Goal: Task Accomplishment & Management: Manage account settings

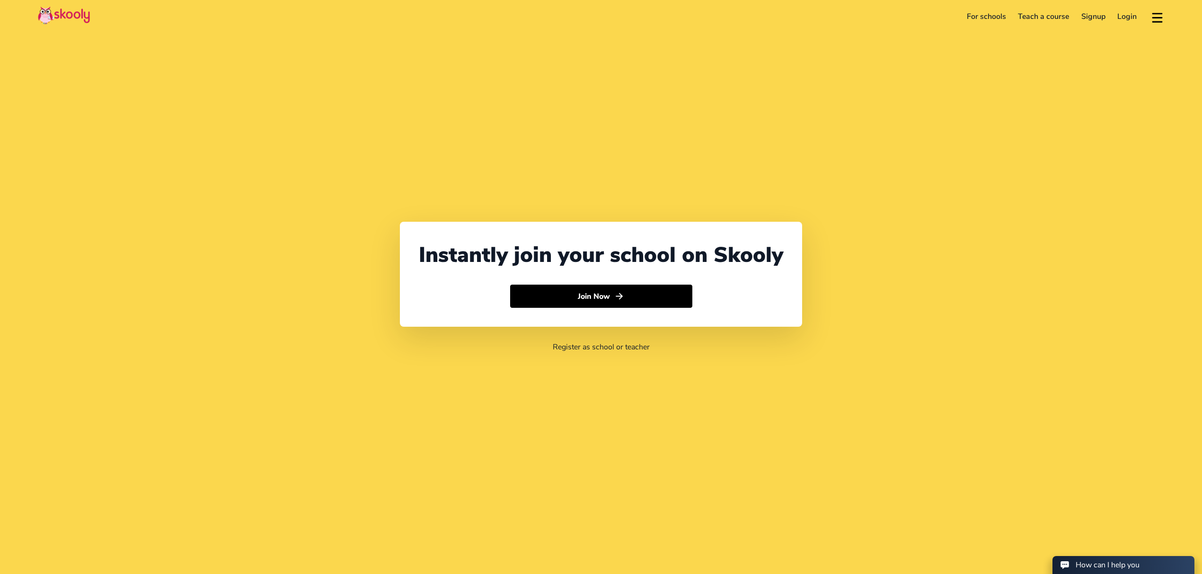
select select "971"
select select "[GEOGRAPHIC_DATA]"
select select "[GEOGRAPHIC_DATA]/[GEOGRAPHIC_DATA]"
click at [1131, 19] on link "Login" at bounding box center [1127, 16] width 32 height 15
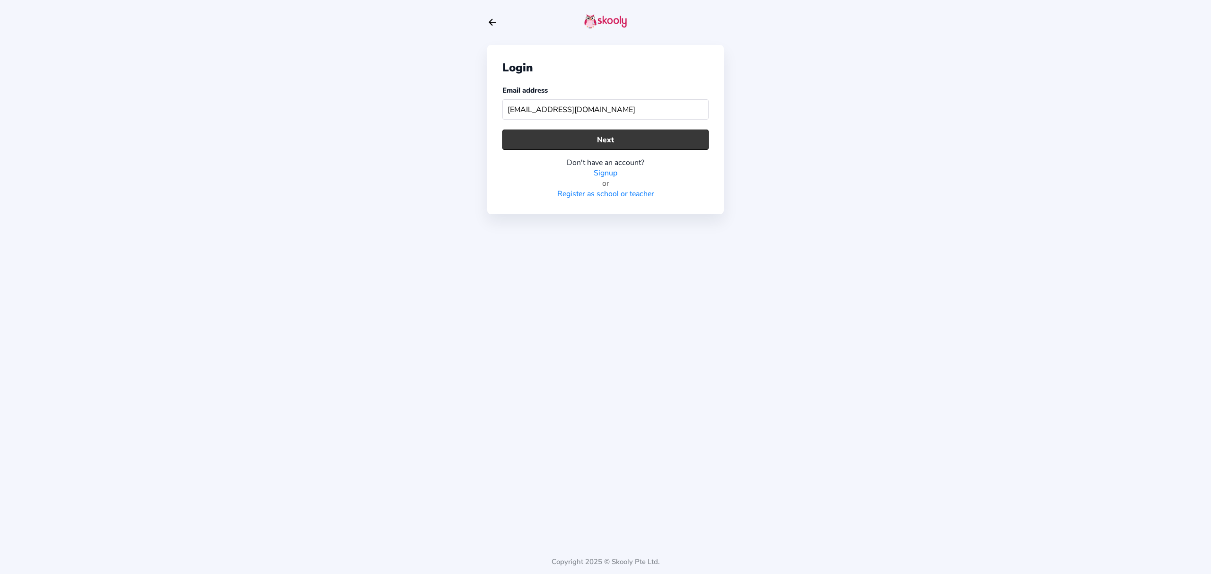
click at [621, 137] on button "Next" at bounding box center [605, 140] width 206 height 20
click at [570, 111] on input "[EMAIL_ADDRESS][DOMAIN_NAME]" at bounding box center [605, 109] width 206 height 20
type input "[EMAIL_ADDRESS][DOMAIN_NAME]"
click at [572, 142] on button "Next" at bounding box center [605, 140] width 206 height 20
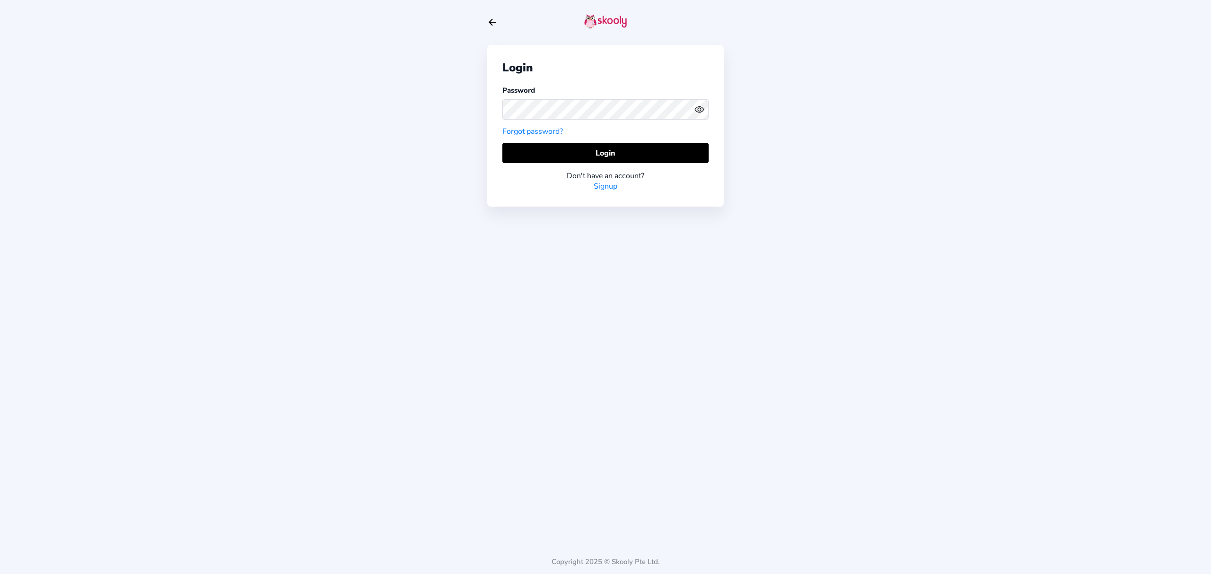
click at [696, 108] on icon "eye outline" at bounding box center [699, 110] width 9 height 6
click at [696, 108] on icon "eye off outline" at bounding box center [699, 110] width 9 height 8
click at [672, 150] on button "Login" at bounding box center [605, 153] width 206 height 20
